Goal: Transaction & Acquisition: Purchase product/service

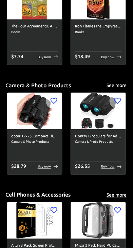
scroll to position [657, 0]
click at [118, 84] on button "See more" at bounding box center [117, 85] width 22 height 8
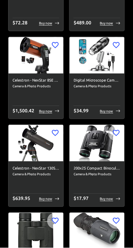
scroll to position [6126, 0]
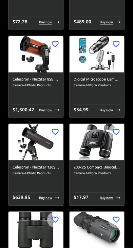
click at [48, 164] on h6 "Celestron - NexStar 130SLT Computerized Telescope - Compact and Portable - Newt…" at bounding box center [36, 167] width 47 height 6
click at [48, 198] on p "Buy now" at bounding box center [45, 198] width 13 height 5
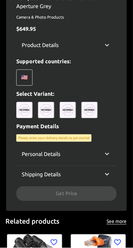
scroll to position [264, 0]
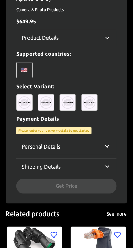
click at [27, 97] on img at bounding box center [24, 103] width 16 height 16
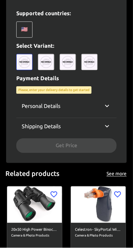
click at [28, 29] on div "🇺🇸" at bounding box center [24, 30] width 16 height 16
click at [25, 26] on div "🇺🇸" at bounding box center [24, 30] width 16 height 16
click at [100, 106] on div "Personal Details" at bounding box center [62, 106] width 81 height 8
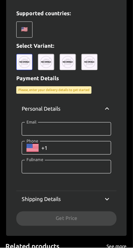
click at [111, 196] on icon at bounding box center [107, 200] width 8 height 8
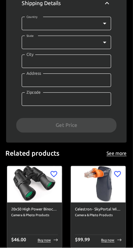
scroll to position [508, 0]
